Goal: Find specific page/section: Find specific page/section

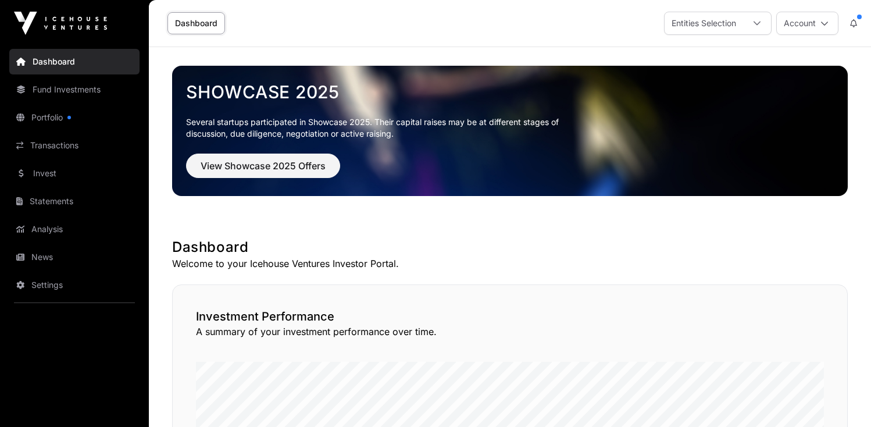
scroll to position [116, 0]
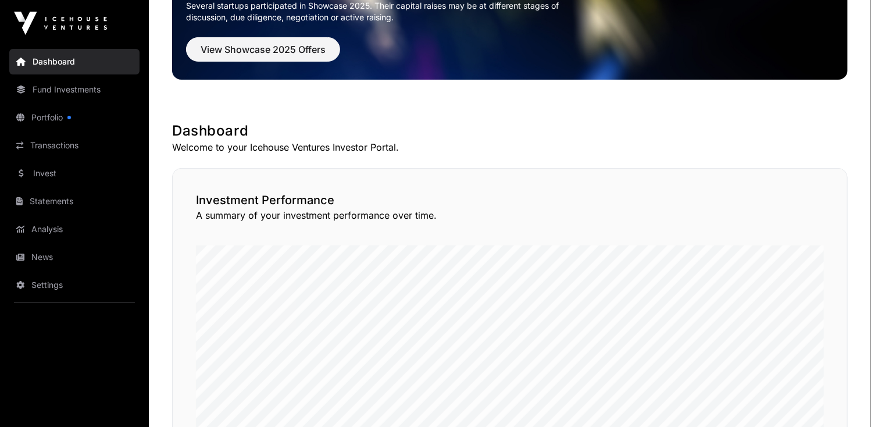
click at [73, 91] on link "Fund Investments" at bounding box center [74, 90] width 130 height 26
click at [73, 90] on link "Fund Investments" at bounding box center [74, 90] width 130 height 26
click at [74, 90] on link "Fund Investments" at bounding box center [74, 90] width 130 height 26
click at [59, 89] on link "Fund Investments" at bounding box center [74, 90] width 130 height 26
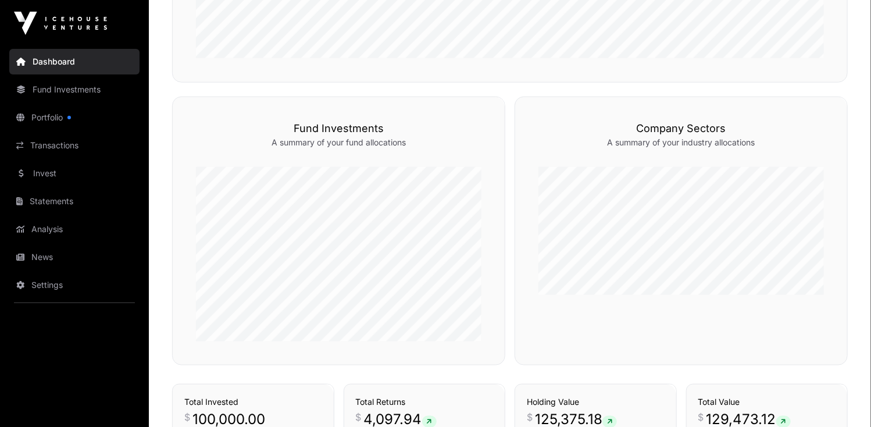
scroll to position [493, 0]
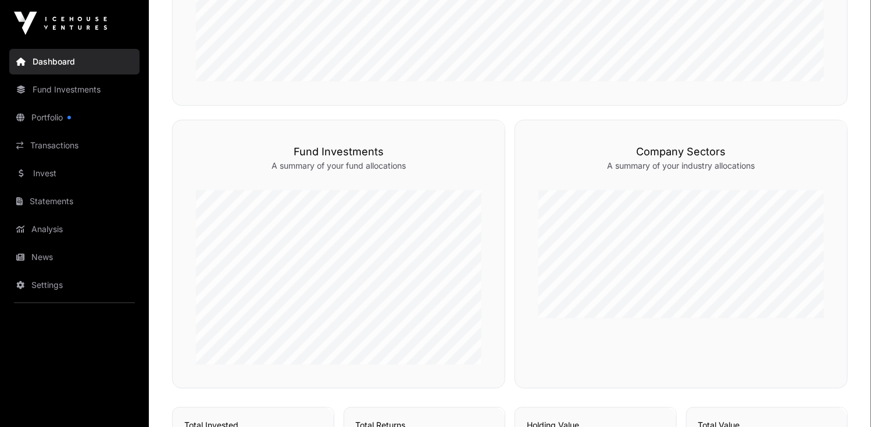
click at [79, 91] on link "Fund Investments" at bounding box center [74, 90] width 130 height 26
click at [80, 90] on link "Fund Investments" at bounding box center [74, 90] width 130 height 26
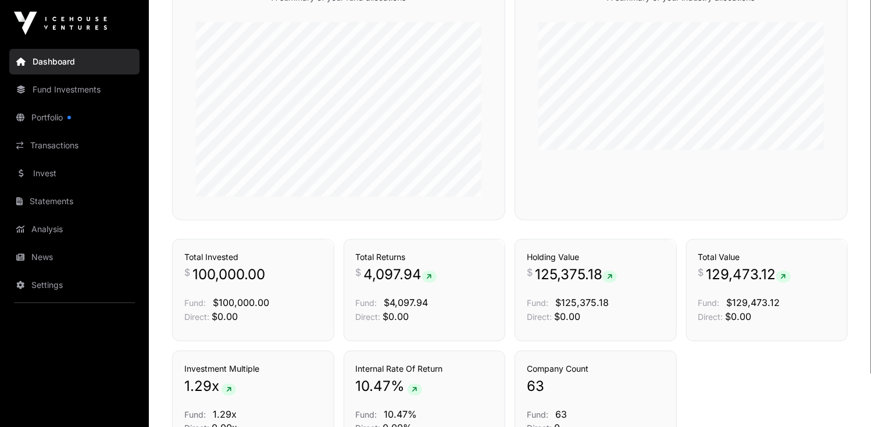
scroll to position [667, 0]
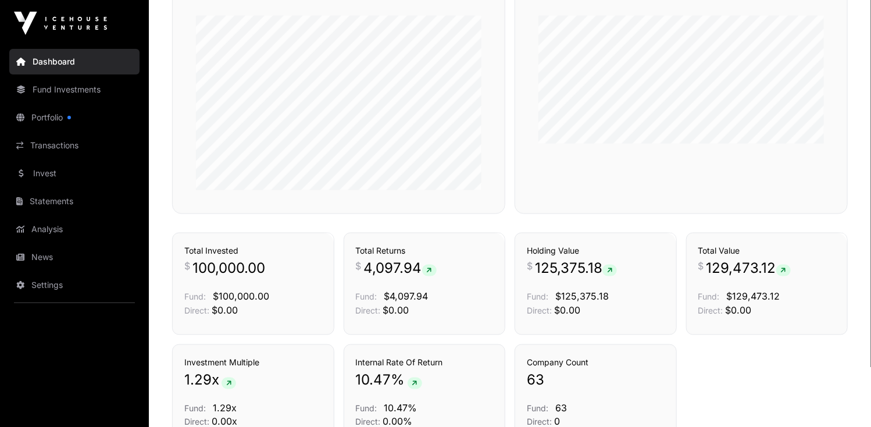
click at [61, 89] on link "Fund Investments" at bounding box center [74, 90] width 130 height 26
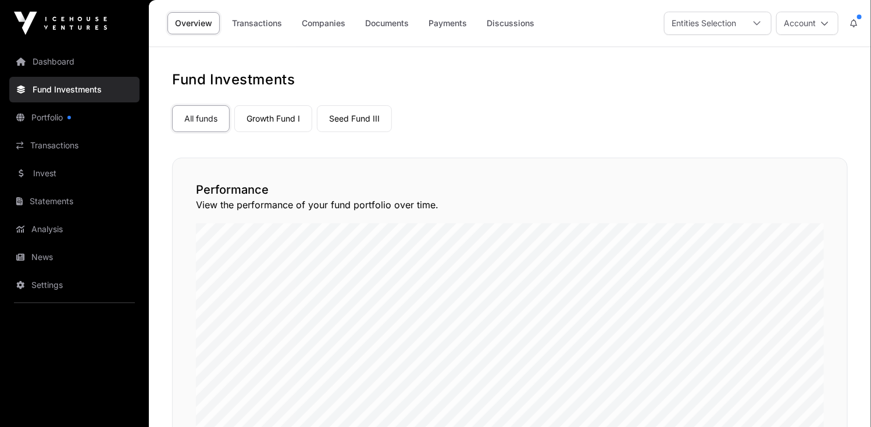
click at [52, 114] on link "Portfolio" at bounding box center [74, 118] width 130 height 26
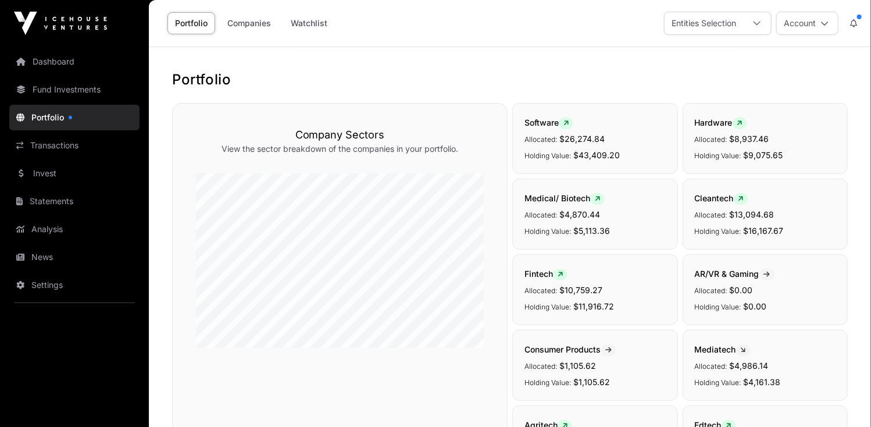
click at [54, 116] on link "Portfolio" at bounding box center [74, 118] width 130 height 26
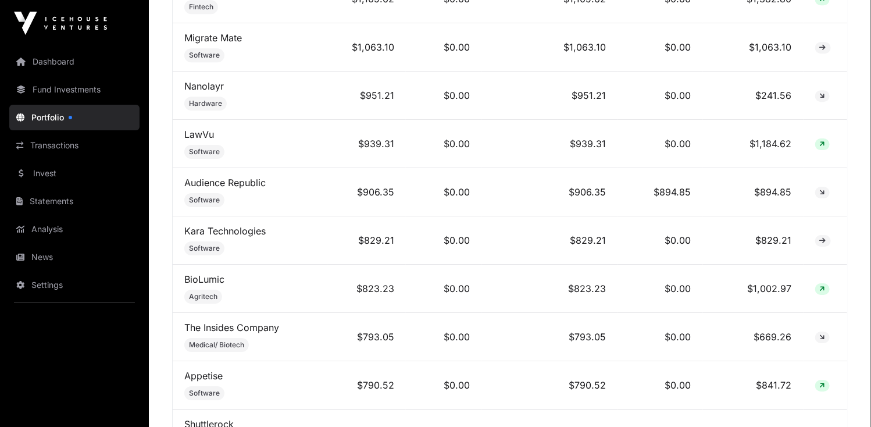
scroll to position [1860, 0]
